Goal: Navigation & Orientation: Find specific page/section

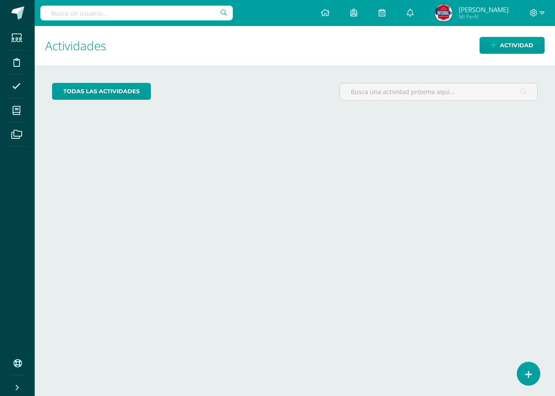
click at [15, 89] on icon at bounding box center [16, 86] width 9 height 9
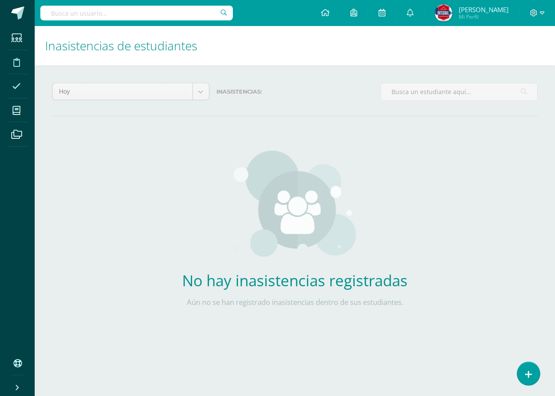
click at [15, 64] on icon at bounding box center [16, 62] width 7 height 9
